Goal: Information Seeking & Learning: Check status

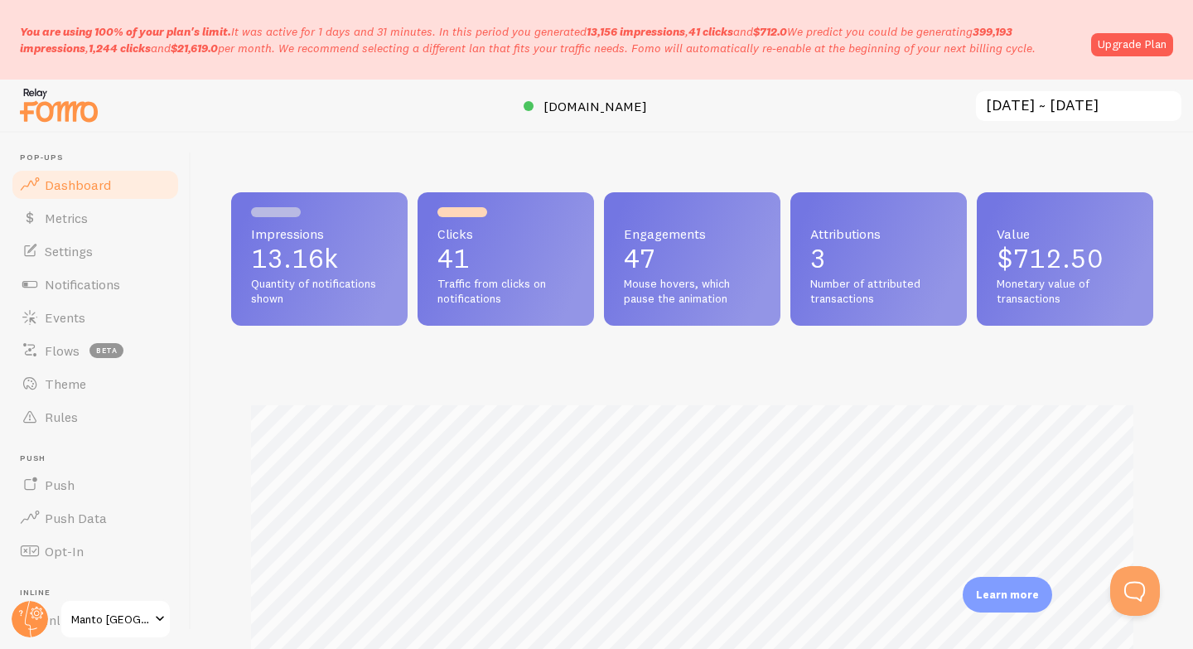
click at [1095, 109] on input "[DATE] ~ [DATE]" at bounding box center [1079, 106] width 209 height 34
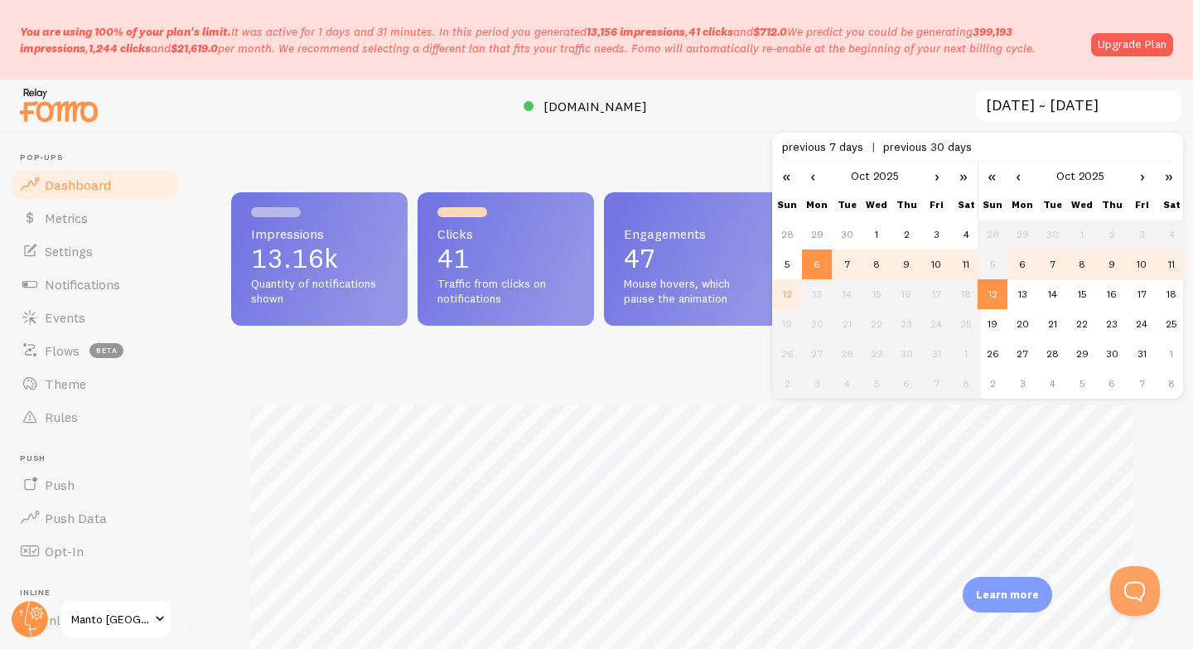
click at [939, 276] on td "10" at bounding box center [937, 264] width 30 height 30
type input "[DATE] ~ [DATE]"
click at [986, 298] on td "12" at bounding box center [993, 294] width 30 height 30
click at [884, 103] on div at bounding box center [596, 106] width 1193 height 53
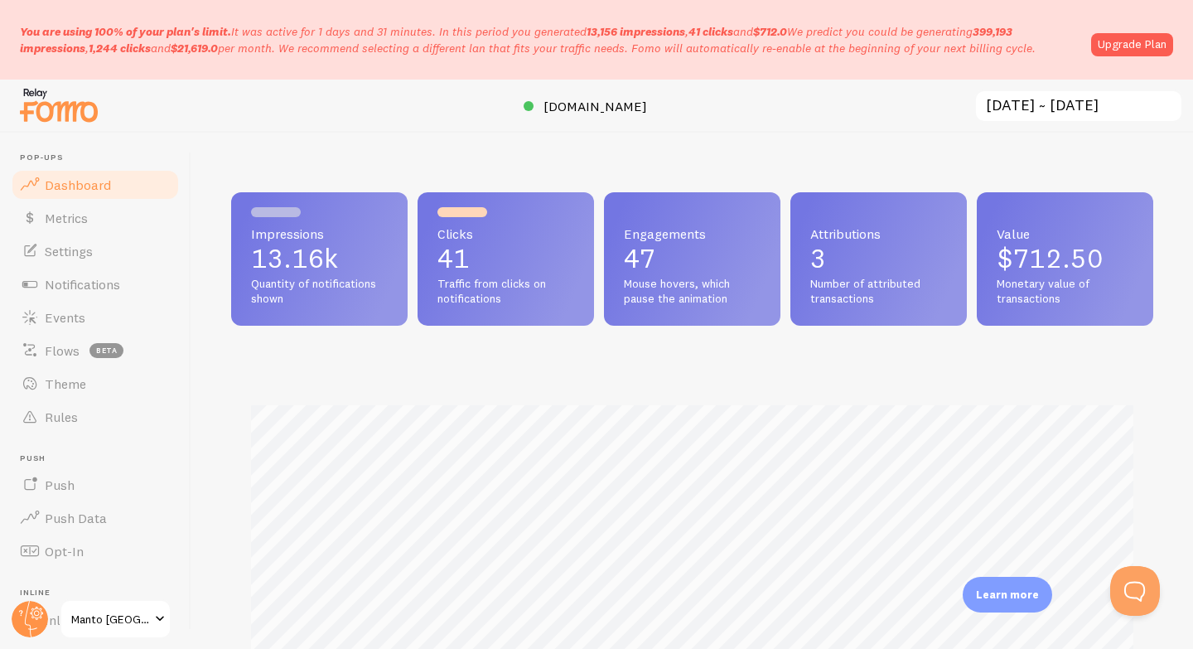
click at [877, 251] on p "3" at bounding box center [878, 258] width 137 height 27
click at [855, 259] on p "3" at bounding box center [878, 258] width 137 height 27
click at [89, 213] on link "Metrics" at bounding box center [95, 217] width 171 height 33
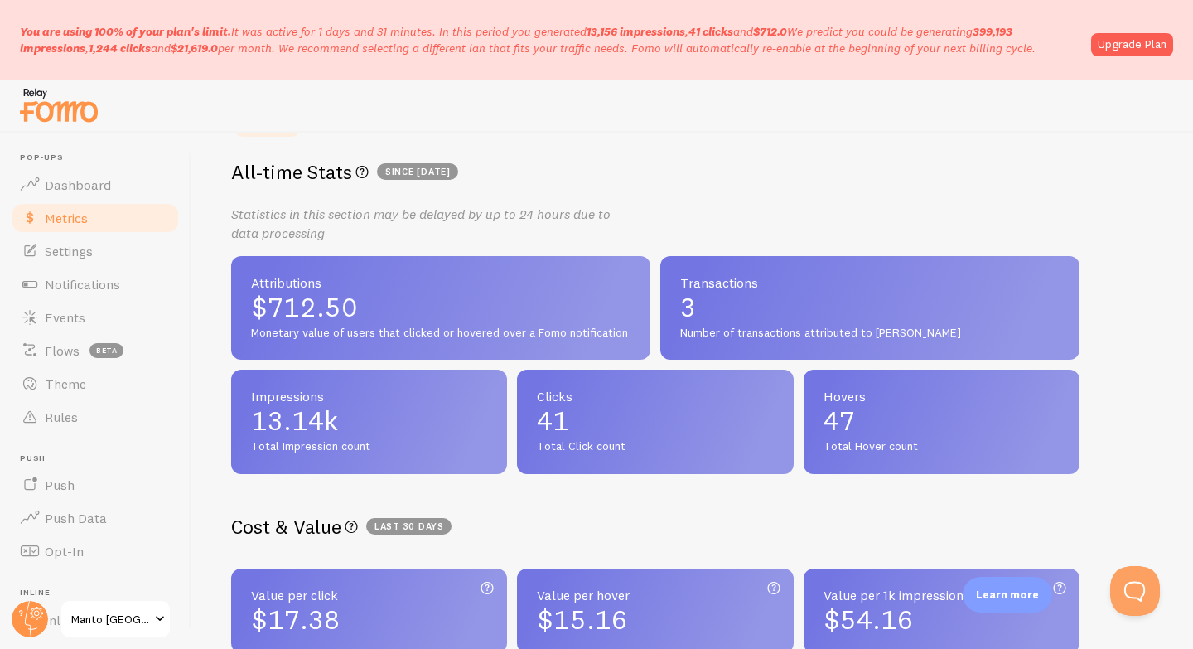
scroll to position [417, 0]
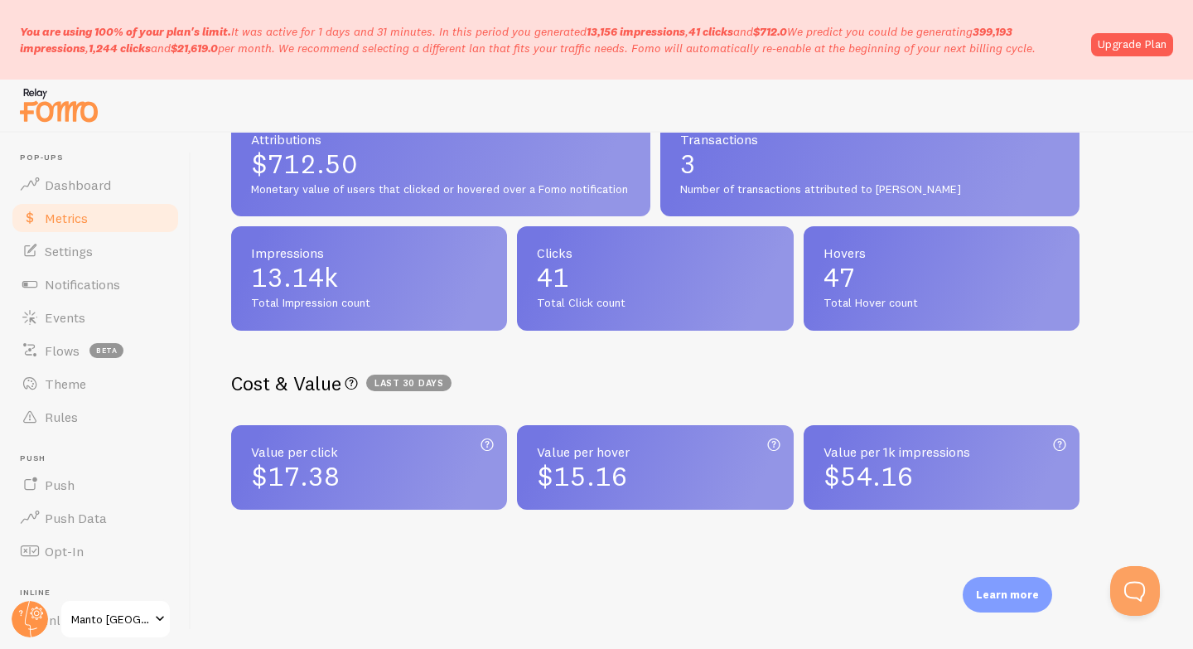
click at [493, 469] on div "Value per click Attributions / number of clicks $17.38" at bounding box center [369, 467] width 276 height 85
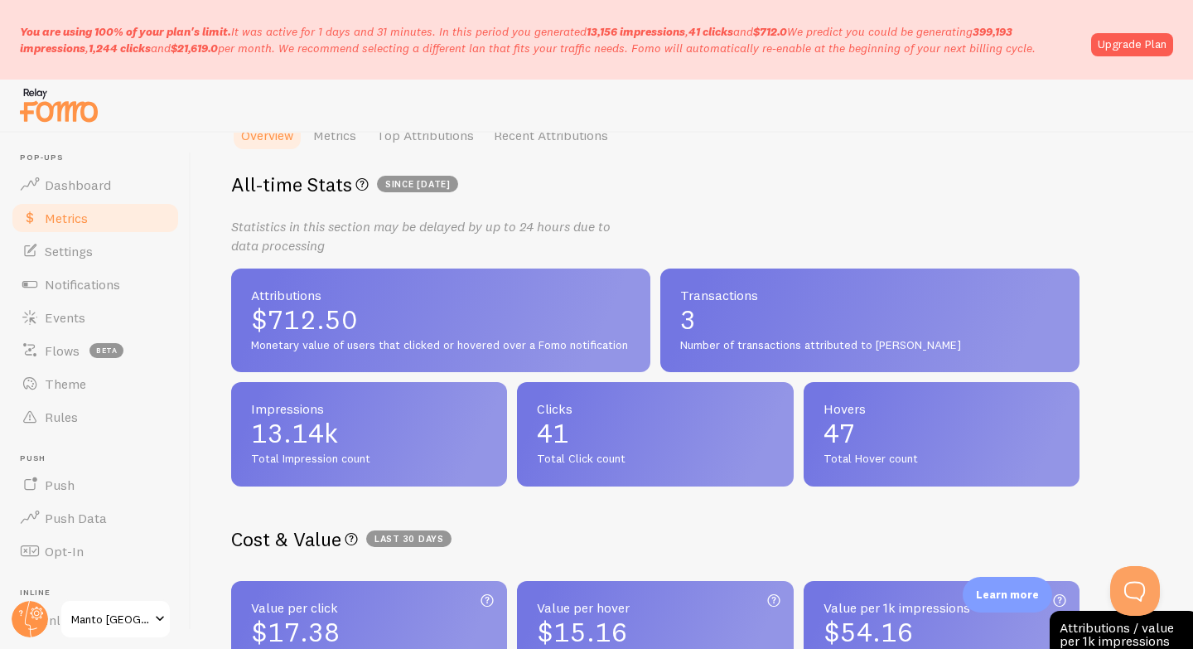
scroll to position [252, 0]
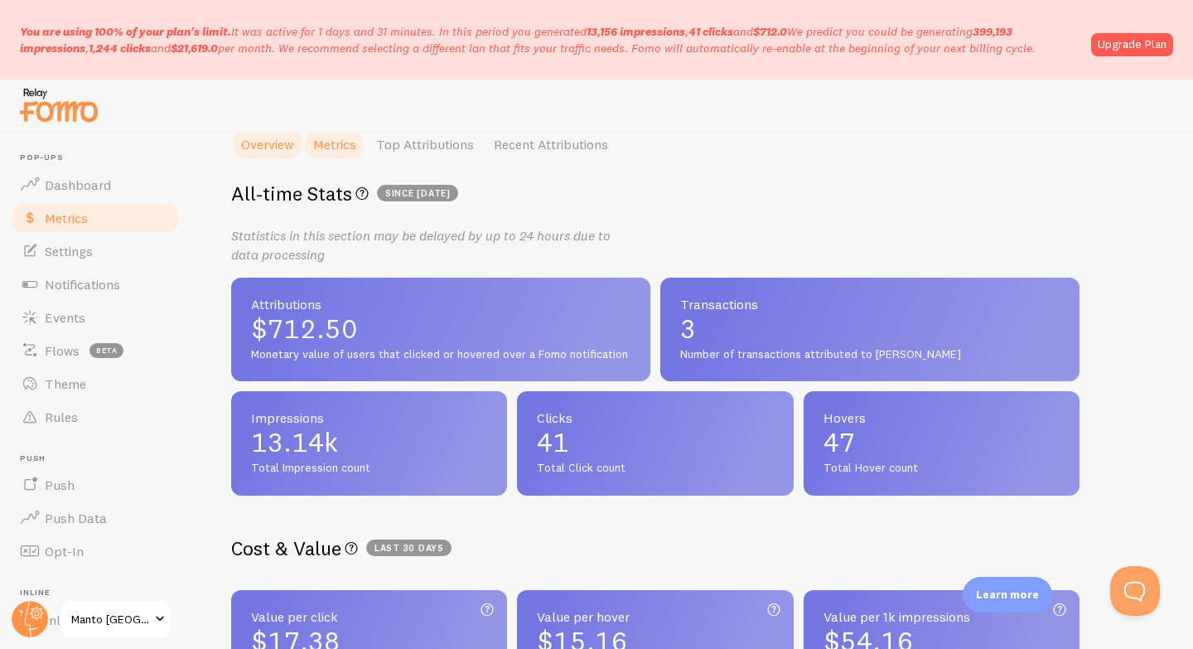
click at [346, 148] on link "Metrics" at bounding box center [334, 144] width 63 height 33
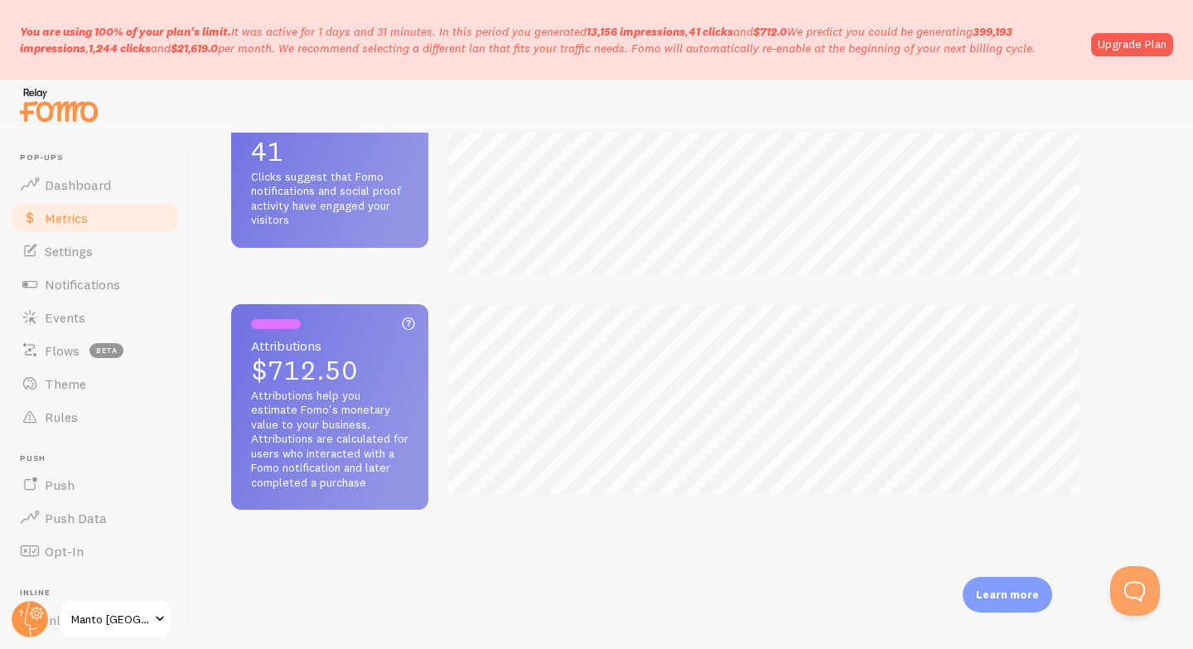
scroll to position [0, 0]
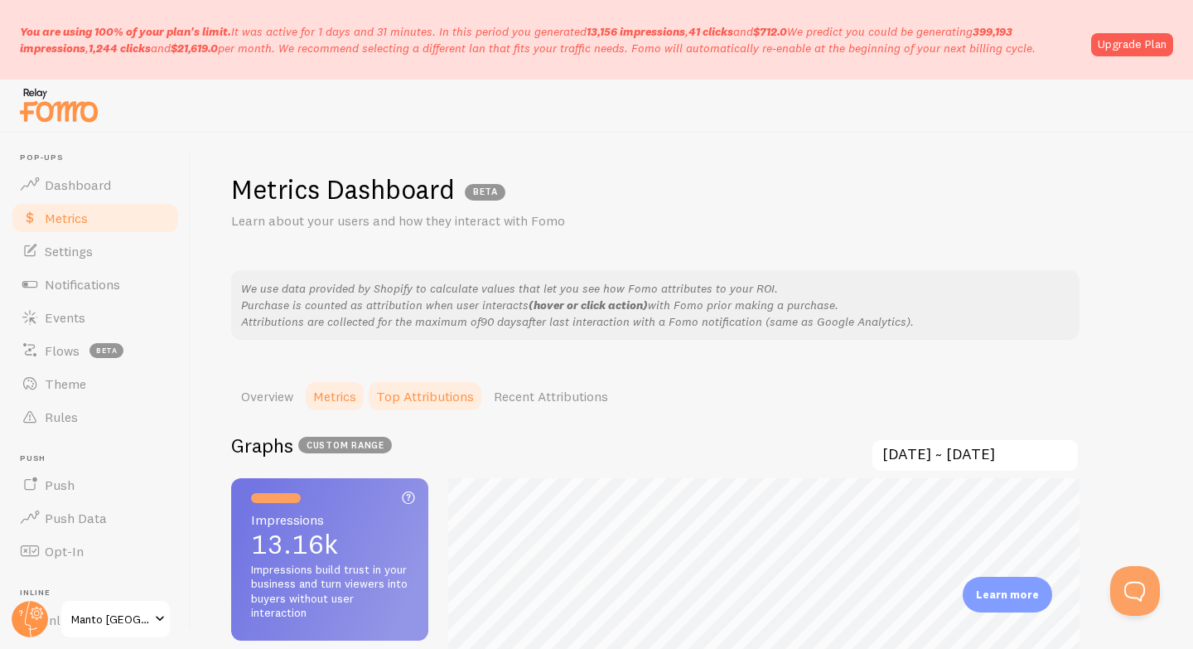
click at [416, 393] on link "Top Attributions" at bounding box center [425, 396] width 118 height 33
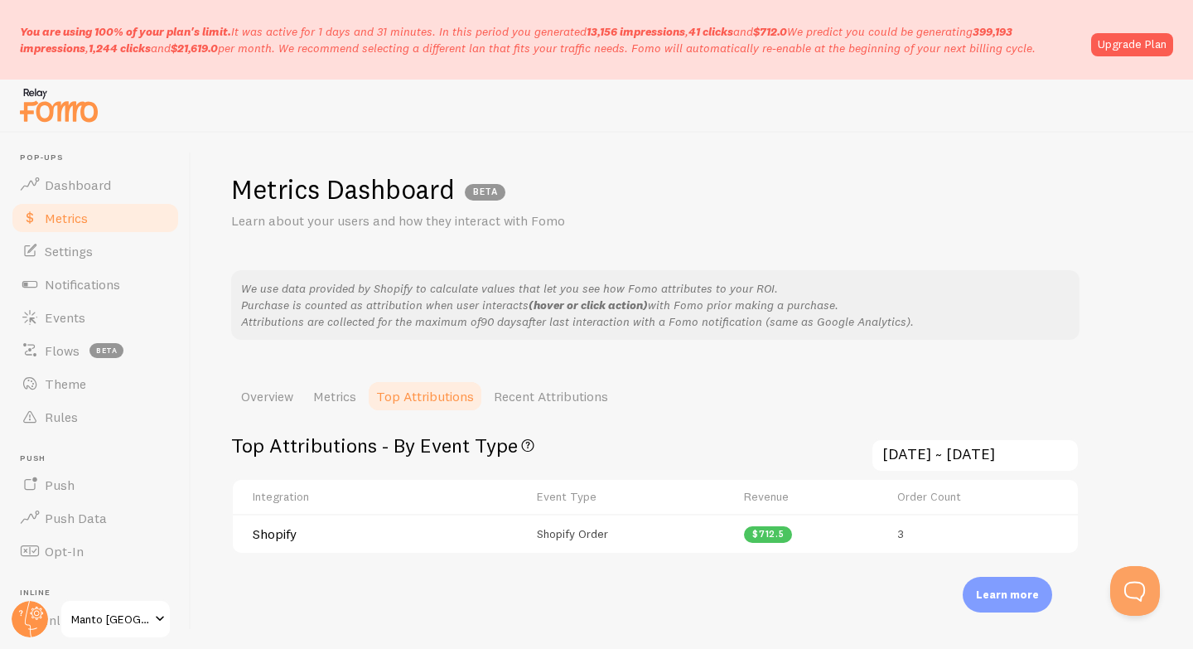
scroll to position [45, 0]
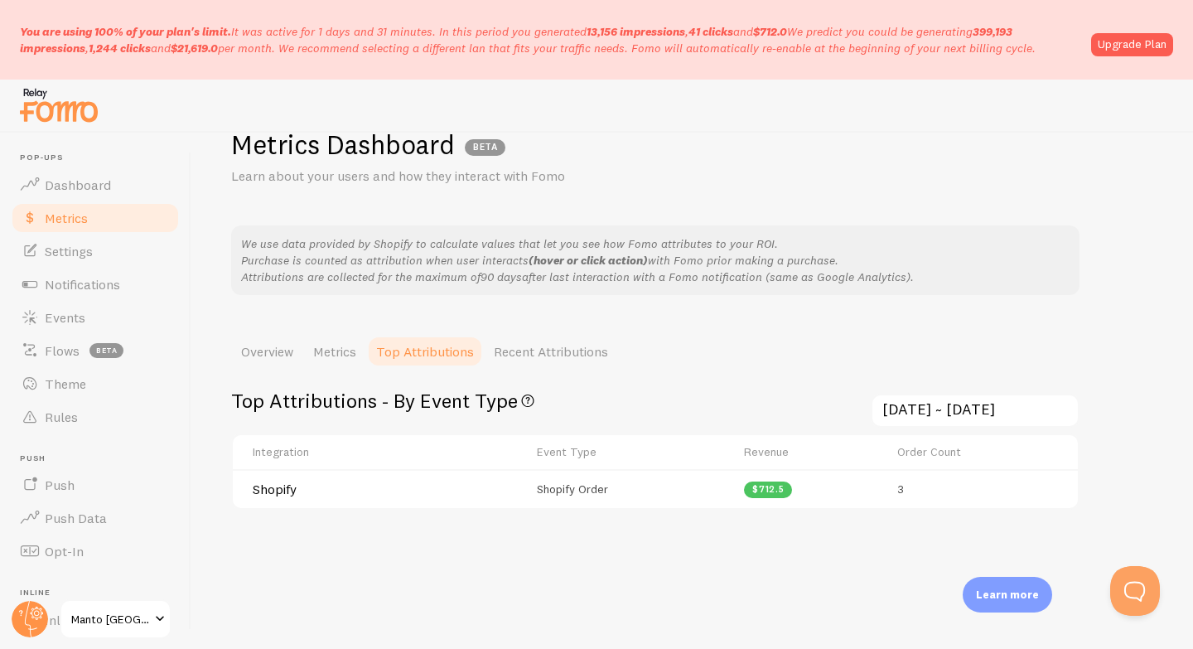
click at [767, 493] on span "$712.5" at bounding box center [768, 489] width 32 height 9
click at [597, 335] on link "Recent Attributions" at bounding box center [551, 351] width 134 height 33
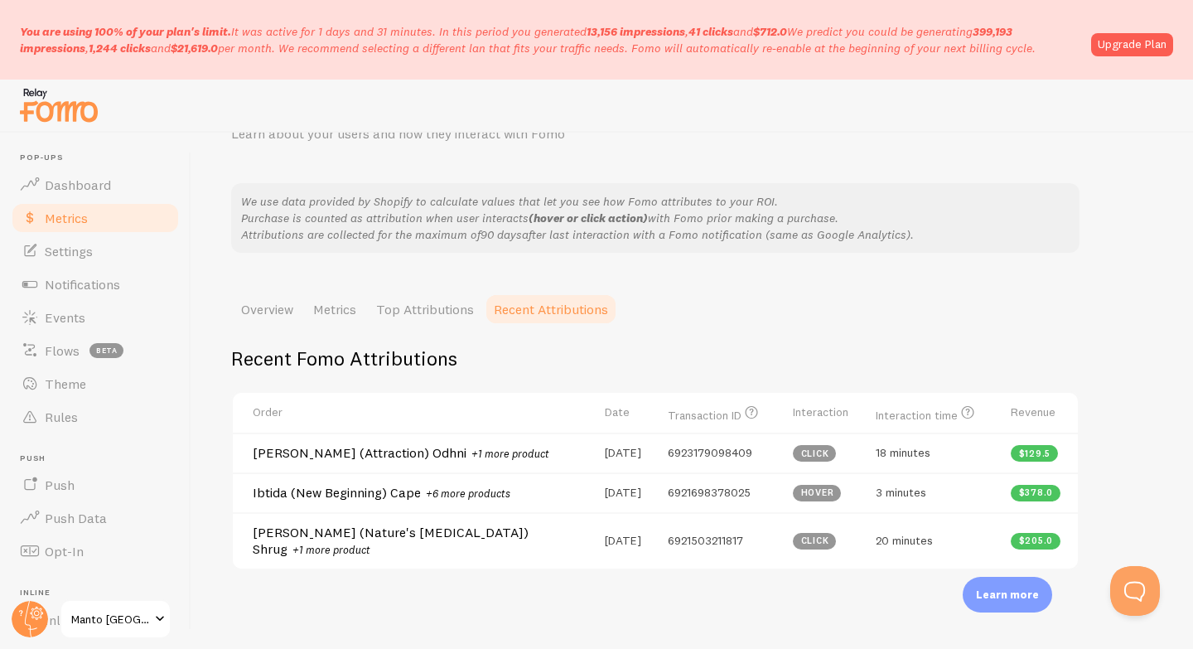
scroll to position [130, 0]
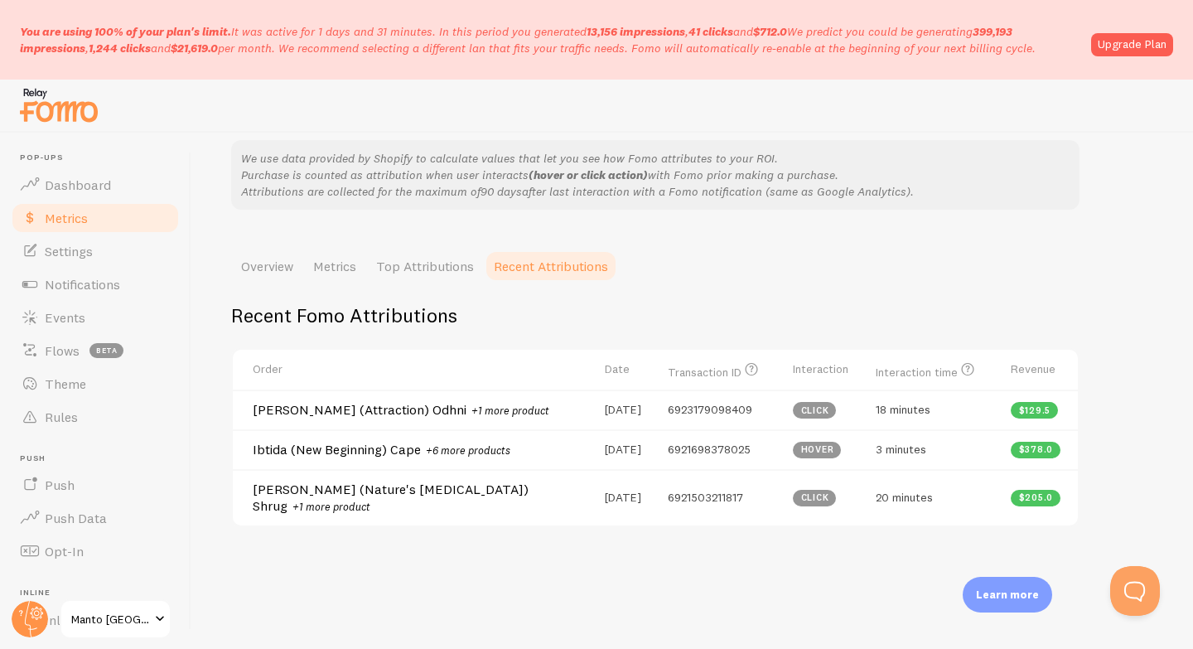
click at [685, 412] on span "6923179098409" at bounding box center [710, 409] width 85 height 15
copy span "6923179098409"
click at [689, 446] on span "6921698378025" at bounding box center [709, 449] width 83 height 15
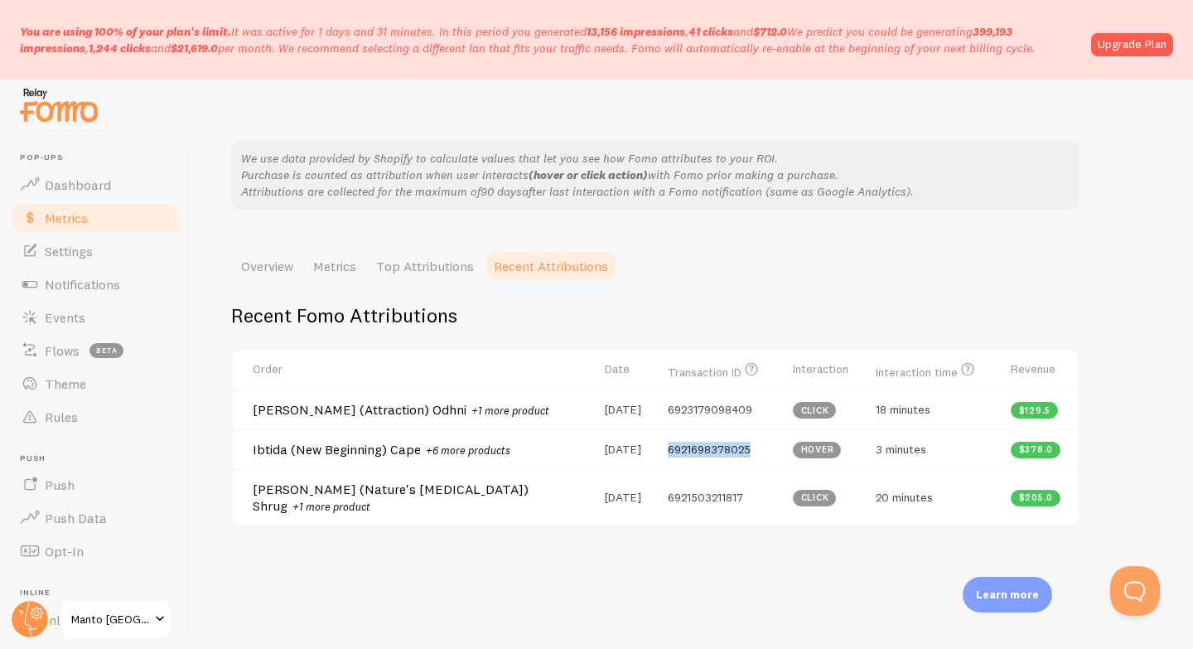
click at [689, 446] on span "6921698378025" at bounding box center [709, 449] width 83 height 15
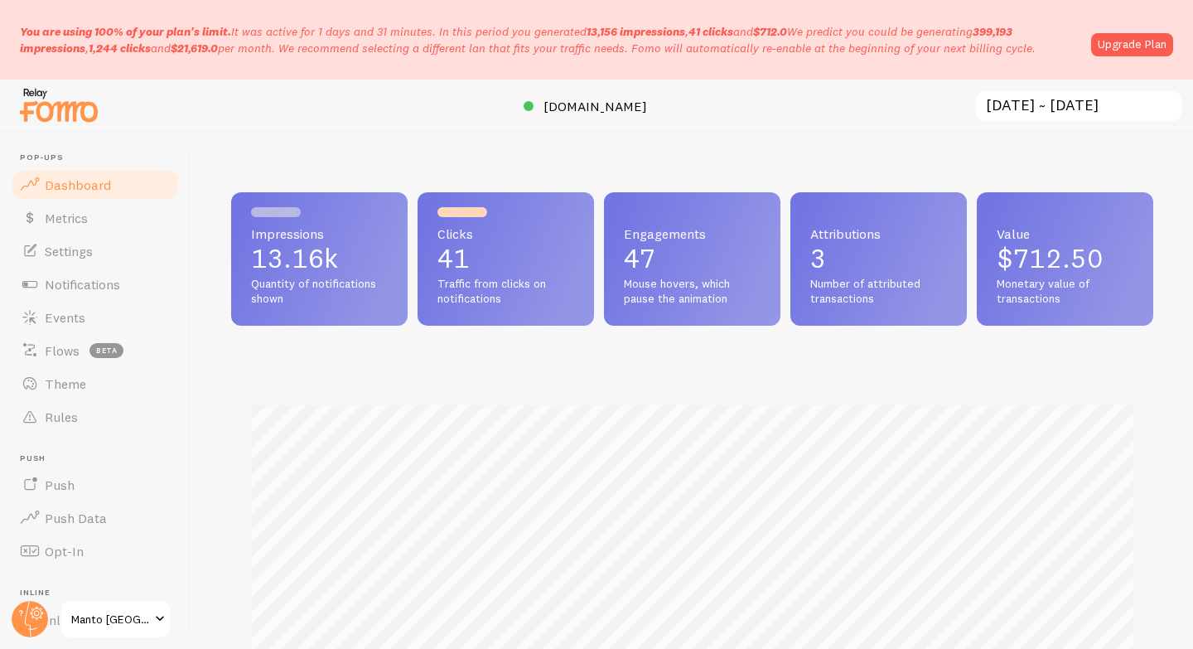
scroll to position [435, 922]
click at [75, 228] on link "Metrics" at bounding box center [95, 217] width 171 height 33
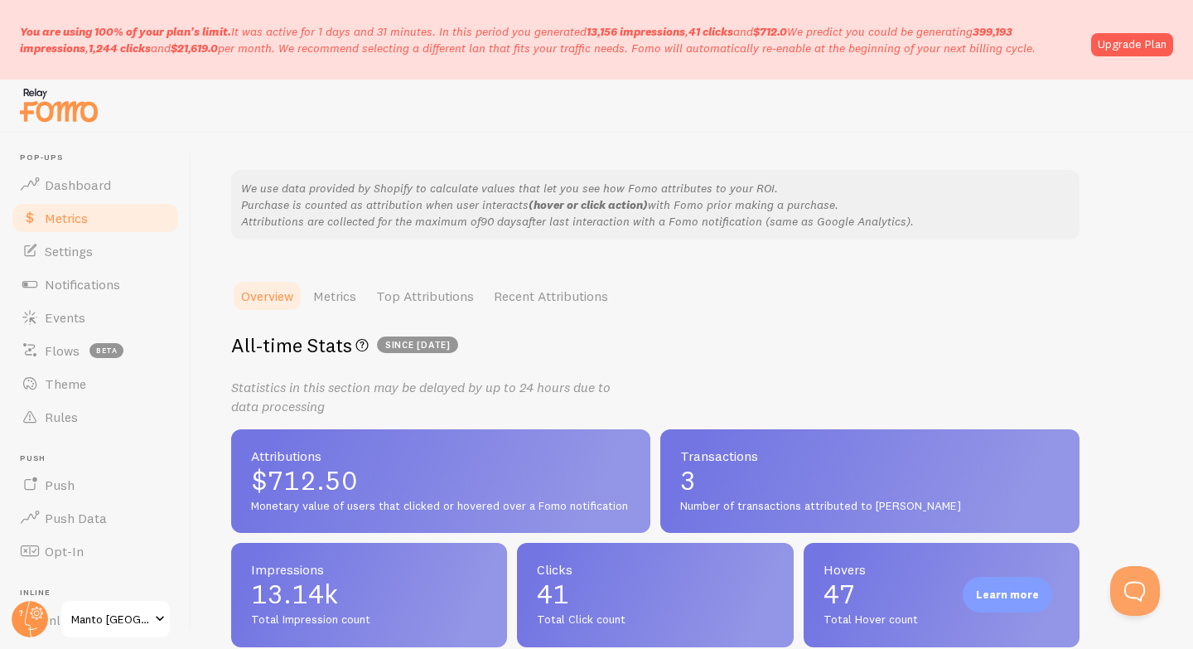
scroll to position [51, 0]
